Goal: Task Accomplishment & Management: Complete application form

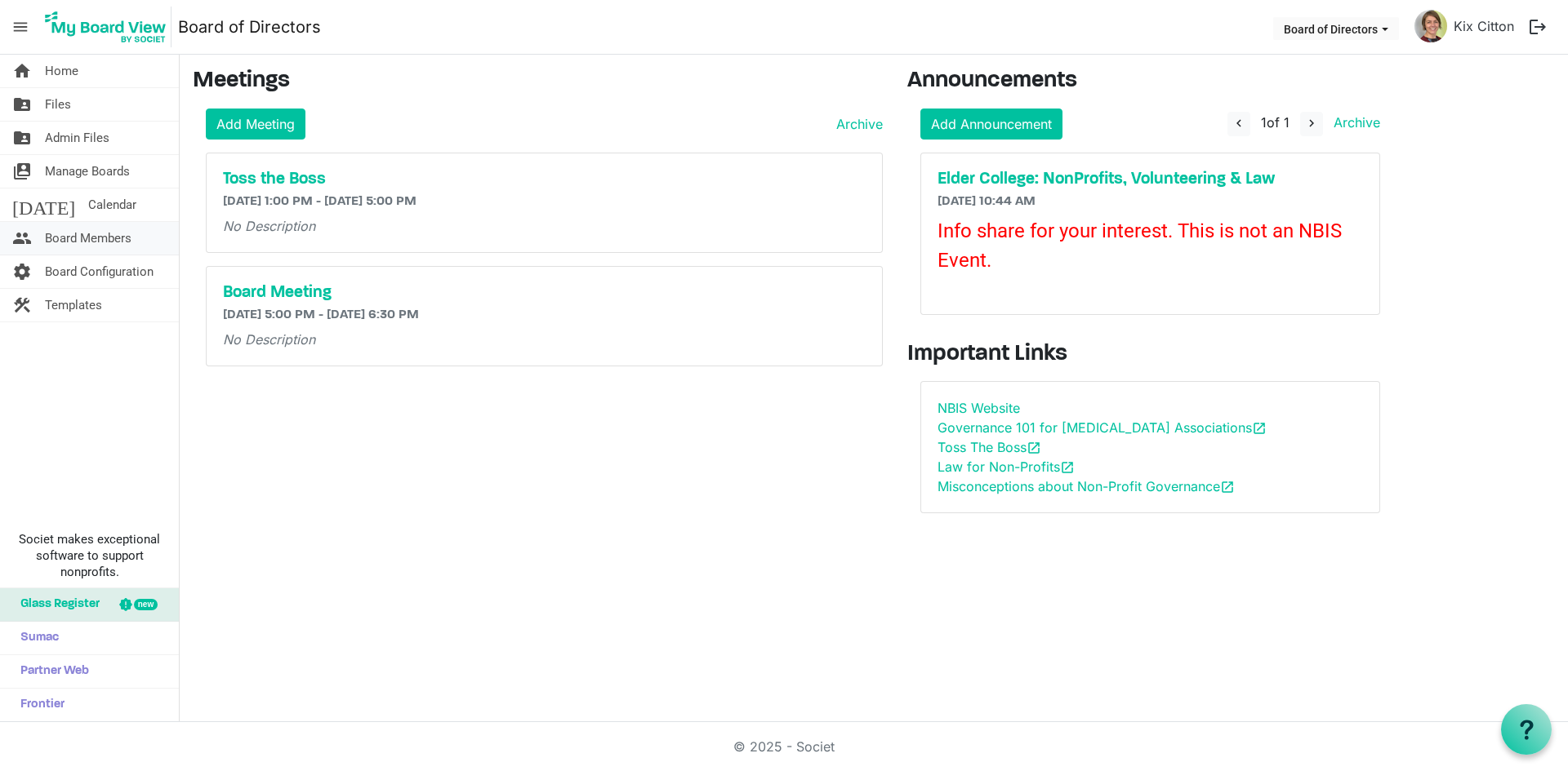
click at [85, 237] on span "Board Members" at bounding box center [88, 238] width 86 height 33
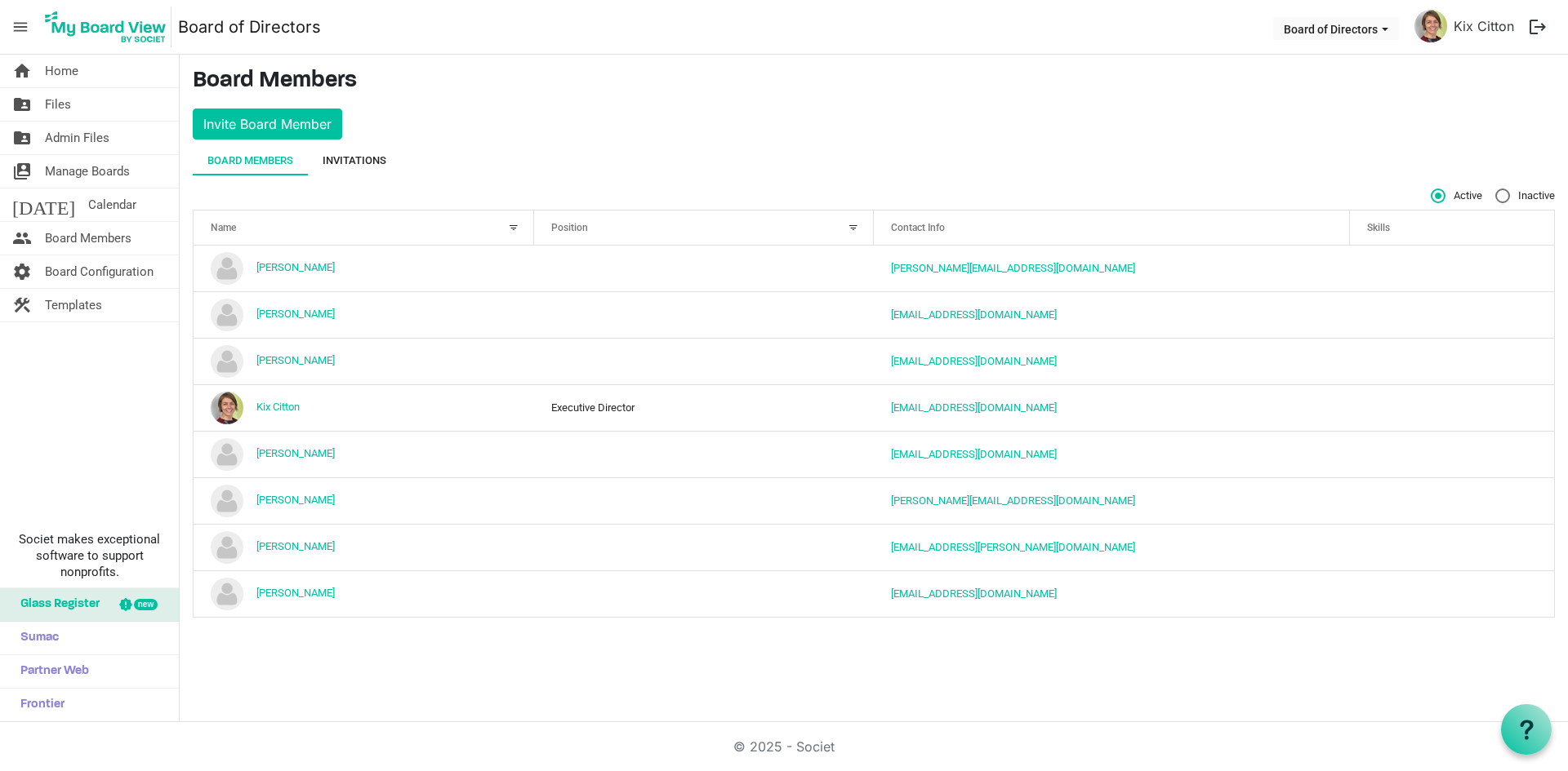
click at [348, 158] on div "Invitations" at bounding box center [355, 160] width 64 height 16
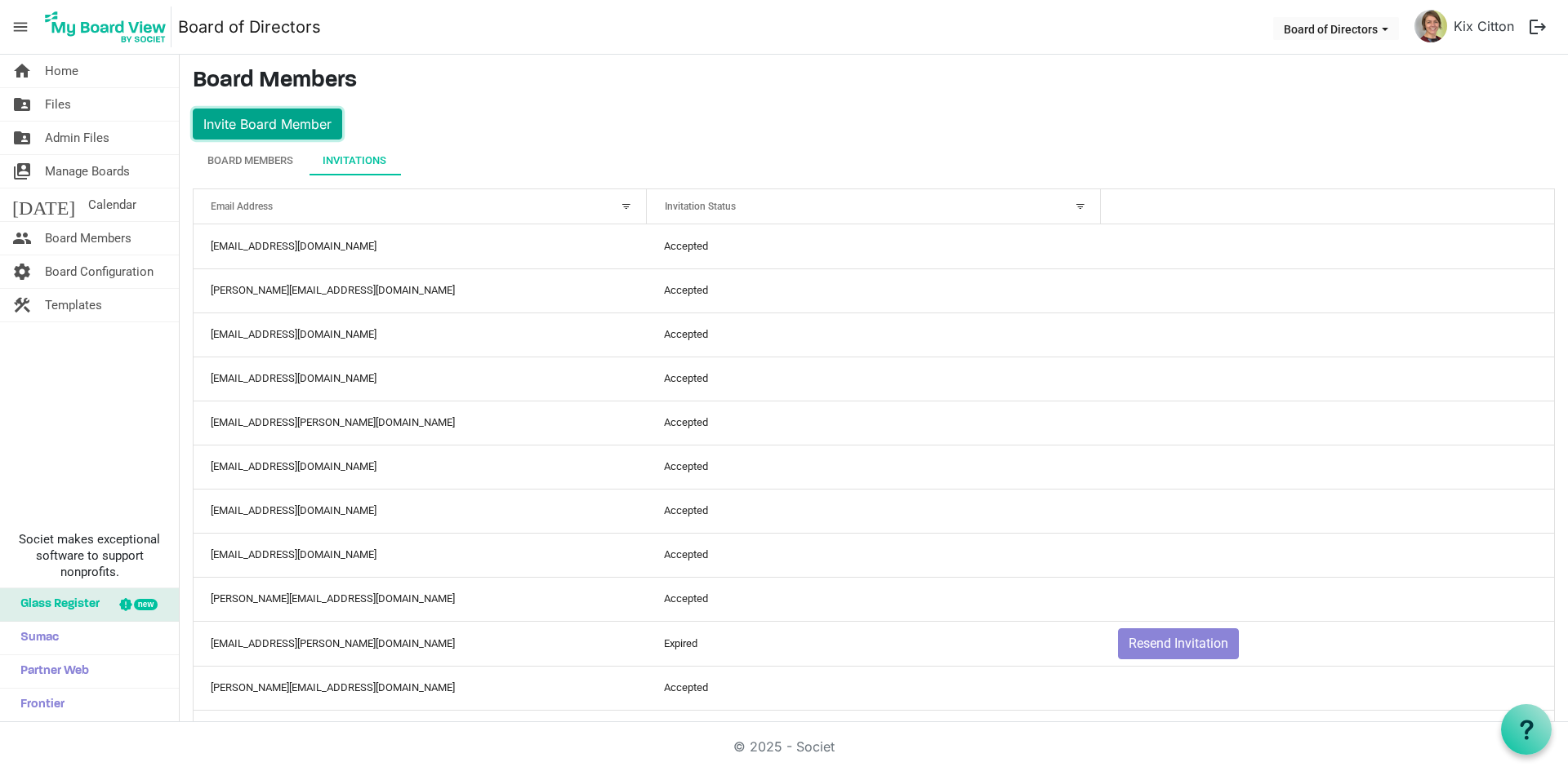
click at [242, 124] on button "Invite Board Member" at bounding box center [266, 124] width 149 height 31
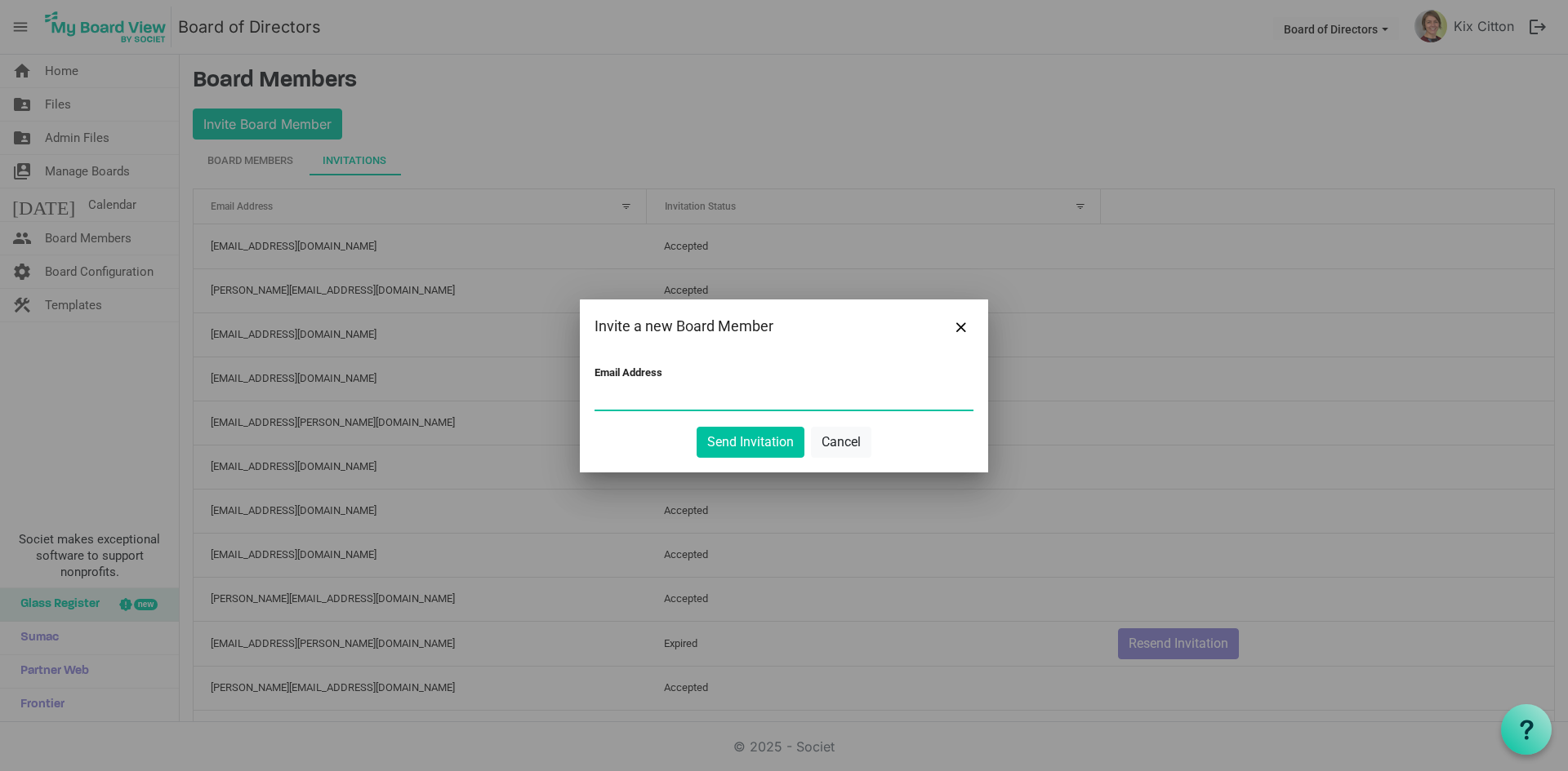
click at [605, 388] on input "Email Address" at bounding box center [784, 398] width 379 height 24
click at [134, 746] on div at bounding box center [784, 386] width 1568 height 771
click at [595, 389] on input "Email Address" at bounding box center [784, 398] width 379 height 24
paste input "ashleighwasner@hotmail.com"
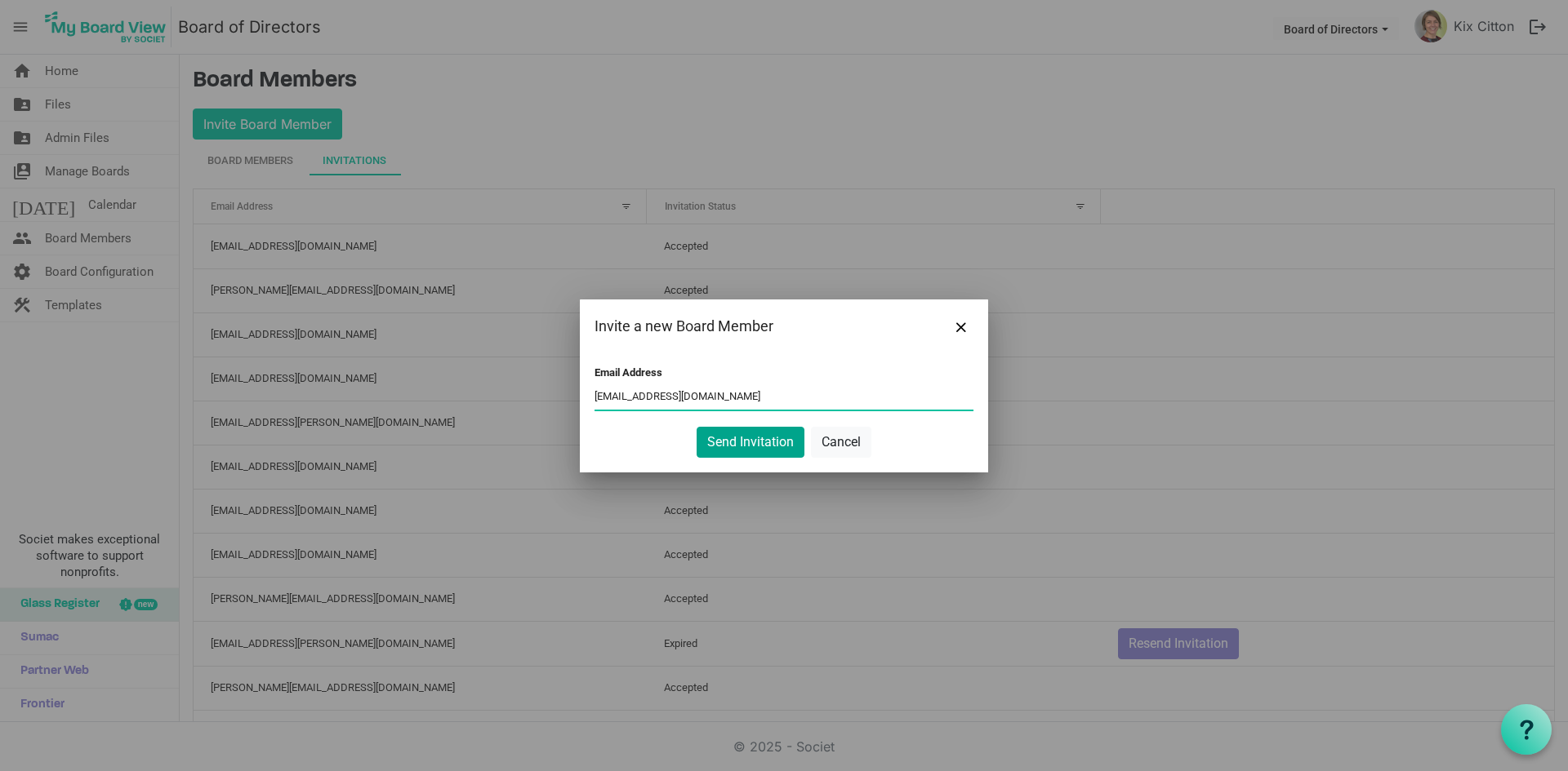
type input "ashleighwasner@hotmail.com"
click at [727, 438] on button "Send Invitation" at bounding box center [750, 442] width 108 height 31
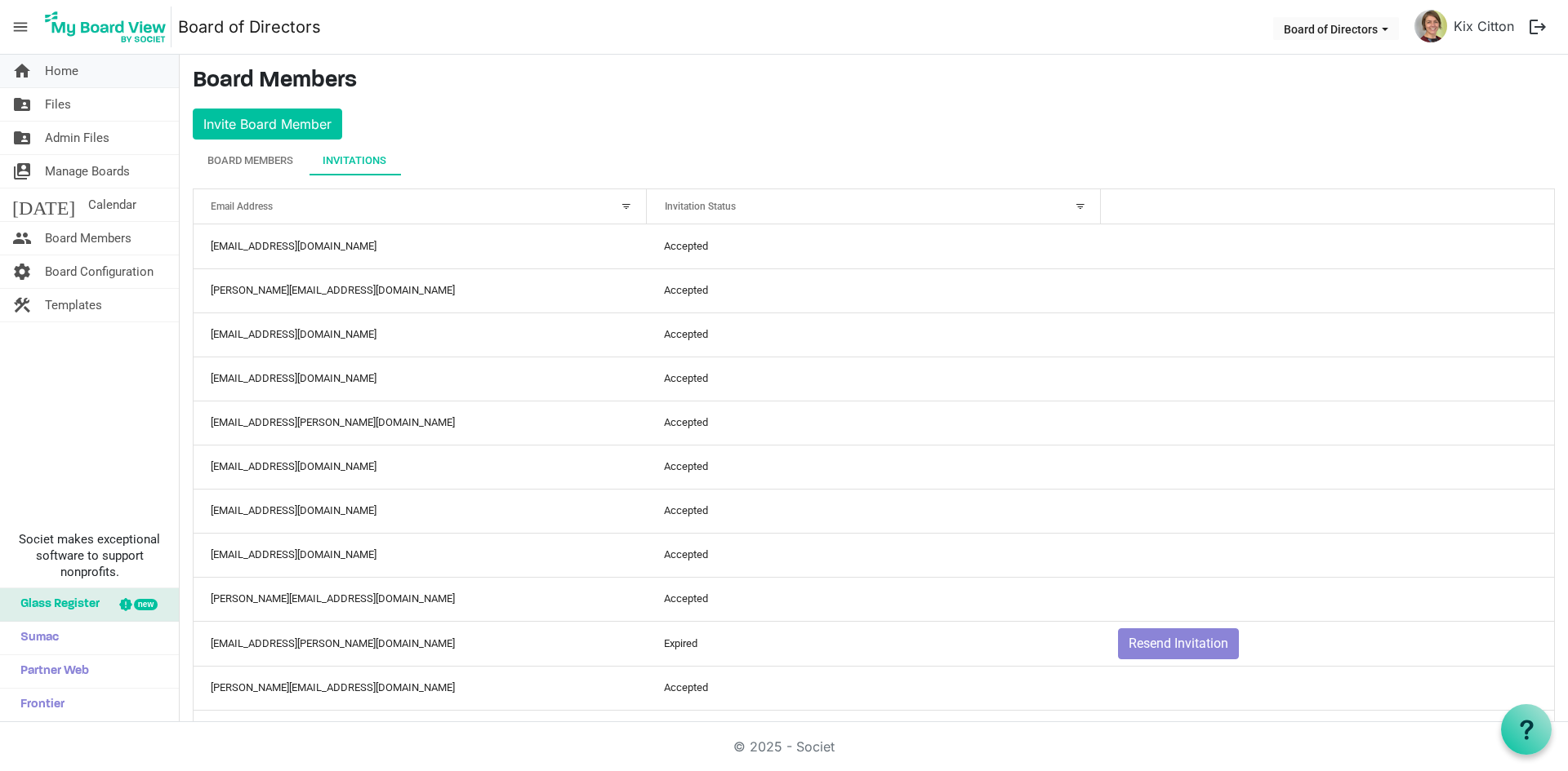
click at [56, 72] on span "Home" at bounding box center [62, 70] width 34 height 33
